Goal: Check status

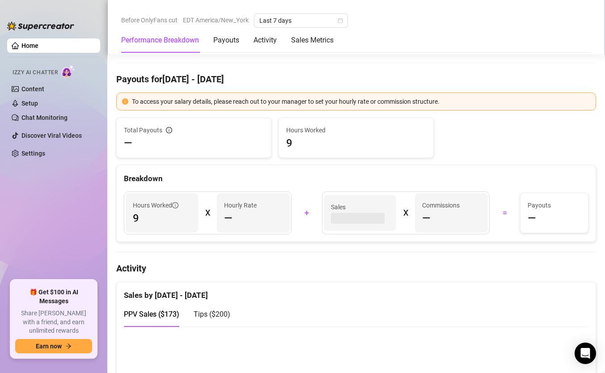
scroll to position [255, 0]
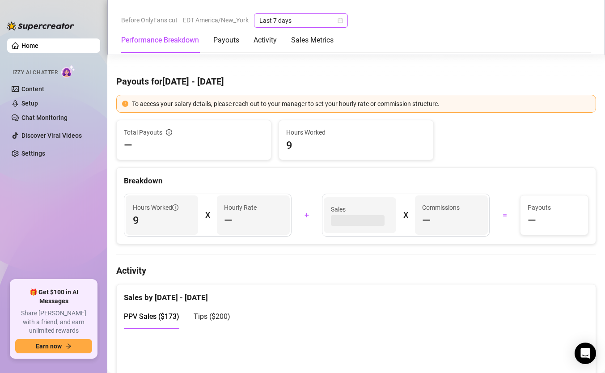
click at [315, 22] on span "Last 7 days" at bounding box center [300, 20] width 83 height 13
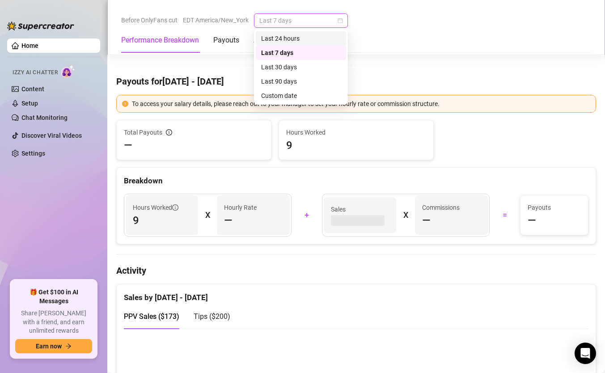
click at [313, 35] on div "Last 24 hours" at bounding box center [301, 39] width 80 height 10
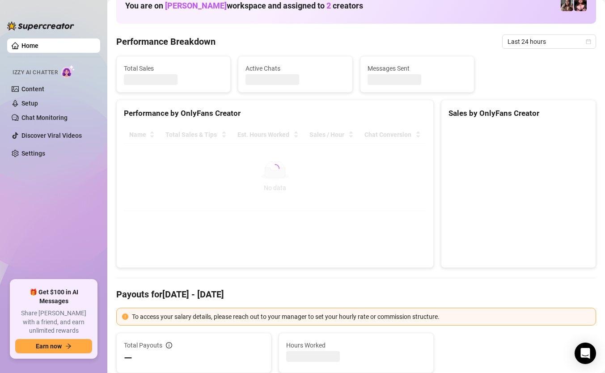
scroll to position [56, 0]
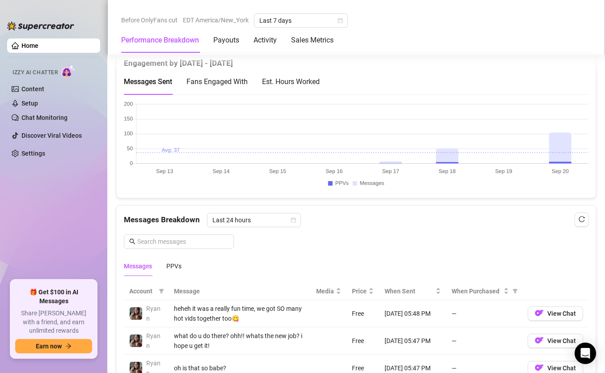
scroll to position [667, 0]
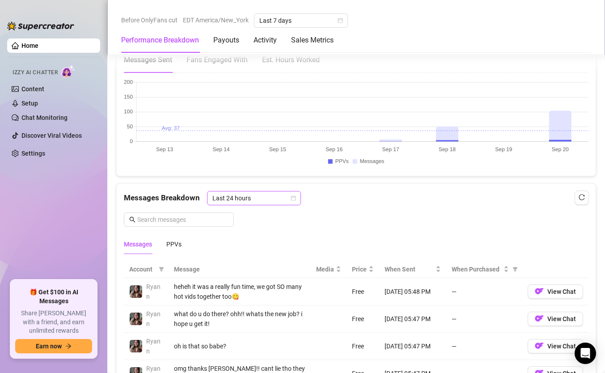
click at [277, 198] on span "Last 24 hours" at bounding box center [253, 197] width 83 height 13
click at [346, 173] on div at bounding box center [356, 124] width 479 height 104
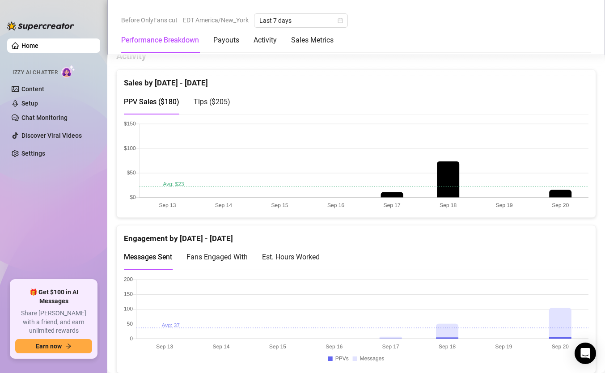
scroll to position [454, 0]
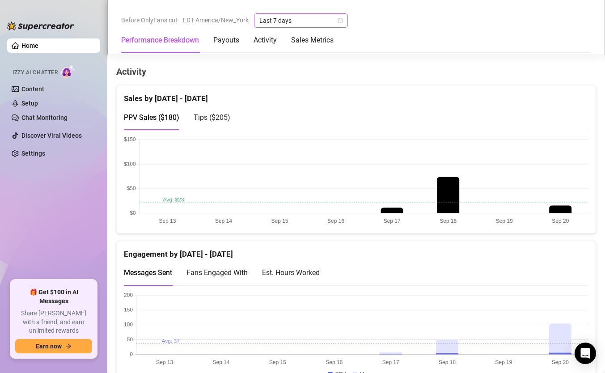
click at [296, 19] on span "Last 7 days" at bounding box center [300, 20] width 83 height 13
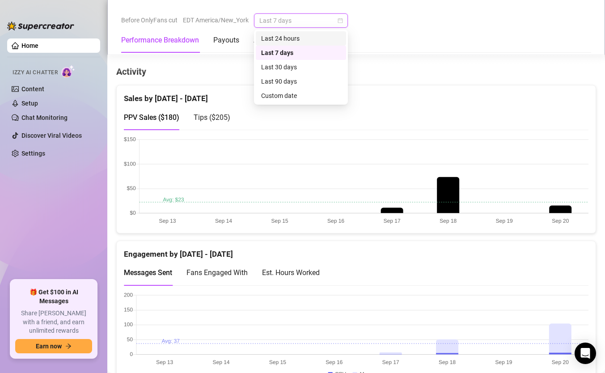
click at [295, 34] on div "Last 24 hours" at bounding box center [301, 39] width 80 height 10
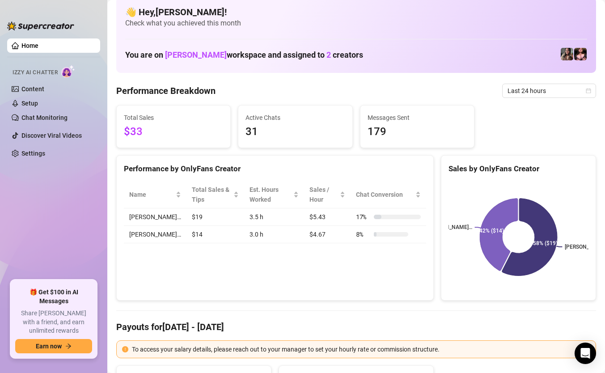
scroll to position [0, 0]
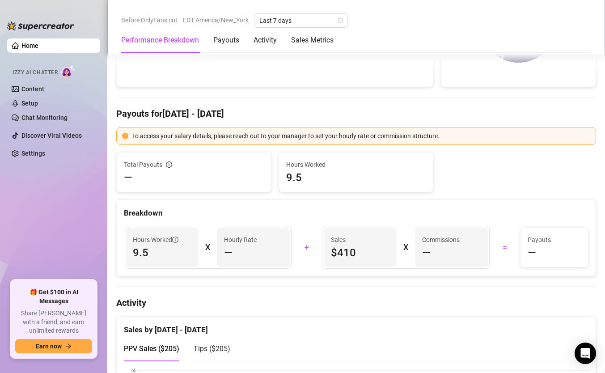
scroll to position [224, 0]
click at [304, 23] on span "Last 7 days" at bounding box center [300, 20] width 83 height 13
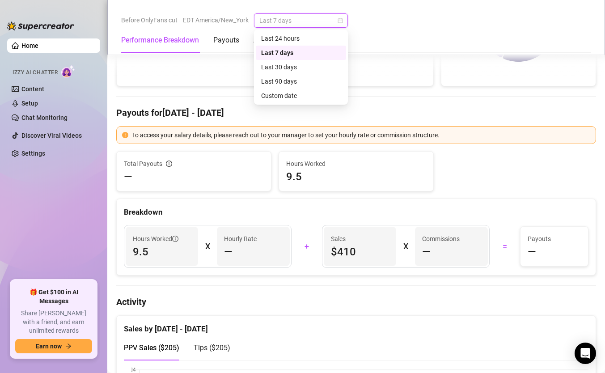
click at [306, 46] on div "Last 7 days" at bounding box center [301, 53] width 90 height 14
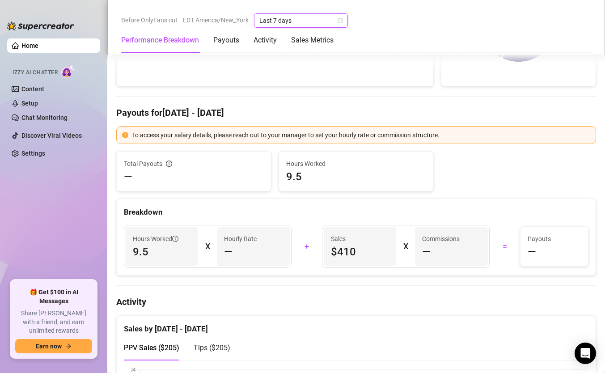
click at [305, 24] on span "Last 7 days" at bounding box center [300, 20] width 83 height 13
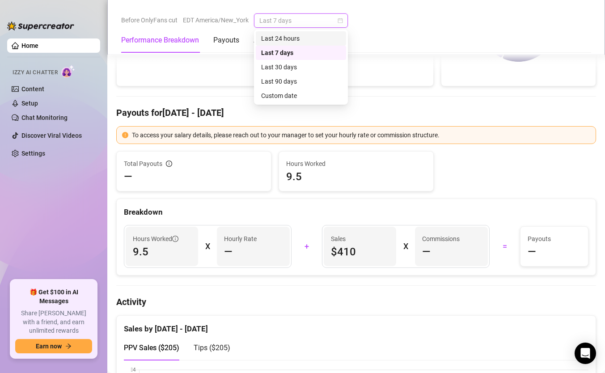
click at [305, 35] on div "Last 24 hours" at bounding box center [301, 39] width 80 height 10
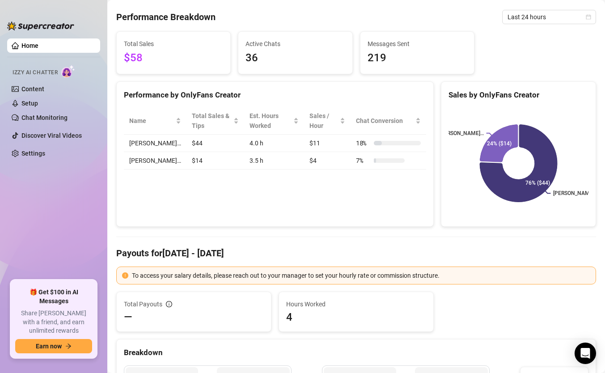
scroll to position [0, 0]
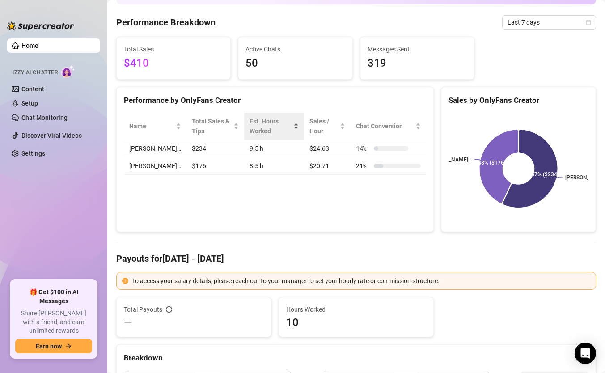
scroll to position [80, 0]
